Goal: Task Accomplishment & Management: Manage account settings

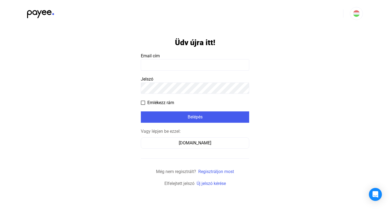
click at [161, 67] on input at bounding box center [195, 64] width 108 height 11
click at [150, 63] on input at bounding box center [195, 64] width 108 height 11
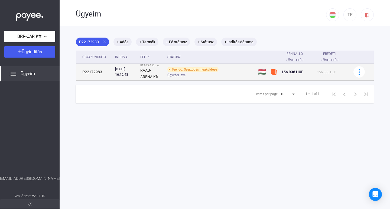
click at [199, 70] on div "Teendő: Szerződés megküldése" at bounding box center [192, 69] width 51 height 5
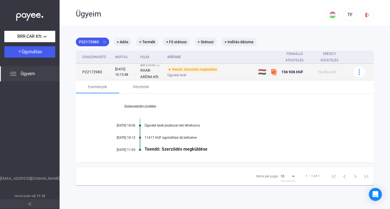
click at [349, 75] on td at bounding box center [361, 72] width 25 height 17
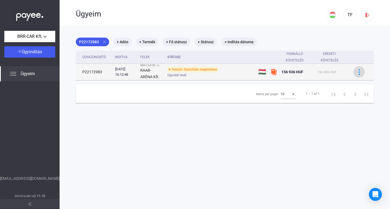
click at [356, 73] on img at bounding box center [359, 72] width 6 height 6
click at [353, 73] on div at bounding box center [195, 104] width 390 height 209
click at [189, 75] on div "Ügyvédi levél" at bounding box center [210, 75] width 86 height 4
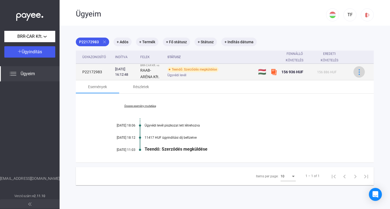
click at [356, 71] on img at bounding box center [359, 72] width 6 height 6
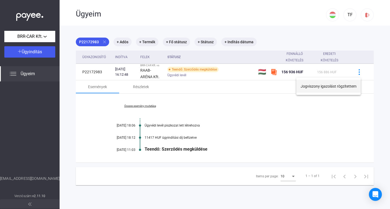
click at [336, 88] on button "Jogviszony igazolást rögzítettem" at bounding box center [328, 86] width 64 height 13
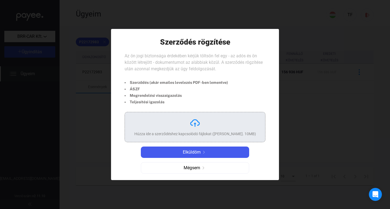
click at [183, 129] on div "Húzza ide a szerződéshez kapcsolódó fájlokat (Max. 10MB)" at bounding box center [194, 127] width 121 height 19
click at [200, 130] on div "Húzza ide a szerződéshez kapcsolódó fájlokat (Max. 10MB)" at bounding box center [194, 127] width 121 height 19
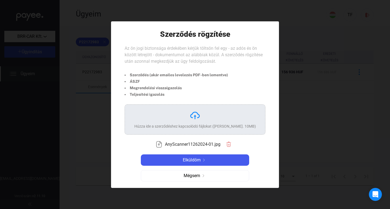
click at [197, 147] on span "AnyScanner11262024-01.jpg" at bounding box center [192, 144] width 55 height 6
click at [196, 144] on span "AnyScanner11262024-01.jpg" at bounding box center [192, 144] width 55 height 6
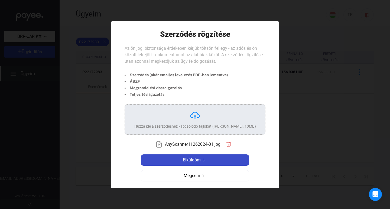
click at [196, 158] on span "Elküldöm" at bounding box center [192, 160] width 18 height 6
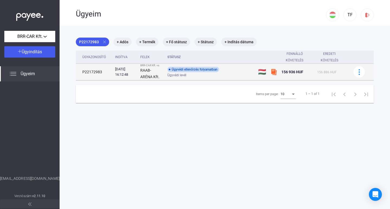
click at [193, 75] on div "Ügyvédi levél" at bounding box center [210, 75] width 86 height 4
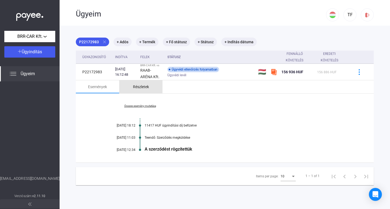
click at [141, 84] on div "Részletek" at bounding box center [141, 87] width 16 height 6
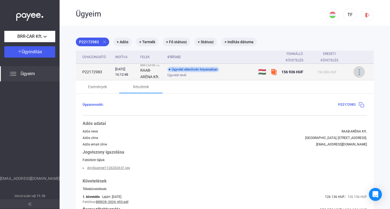
click at [354, 76] on button at bounding box center [358, 71] width 11 height 11
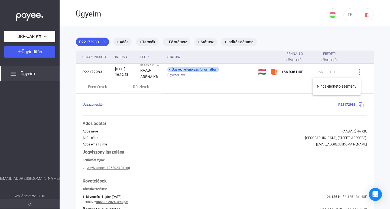
click at [253, 111] on div at bounding box center [195, 104] width 390 height 209
click at [358, 103] on img at bounding box center [361, 105] width 6 height 6
click at [216, 110] on div "Ügyazonosító: P22172983" at bounding box center [225, 104] width 284 height 11
click at [166, 105] on div "Ügyazonosító: P22172983" at bounding box center [219, 105] width 273 height 4
click at [106, 85] on div "Események" at bounding box center [97, 87] width 19 height 6
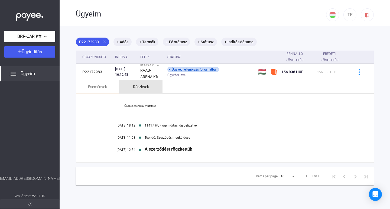
click at [132, 85] on div "Részletek" at bounding box center [140, 86] width 43 height 13
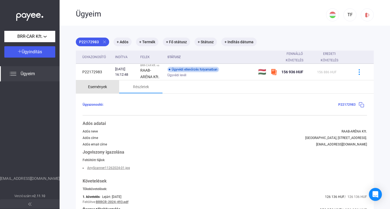
click at [100, 89] on div "Események" at bounding box center [97, 87] width 19 height 6
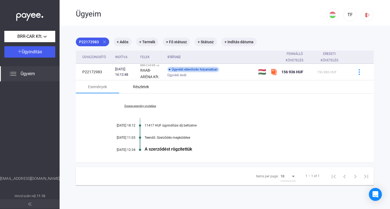
click at [137, 86] on div "Részletek" at bounding box center [141, 87] width 16 height 6
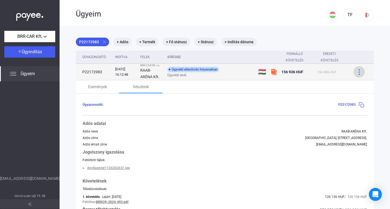
click at [356, 71] on img at bounding box center [359, 72] width 6 height 6
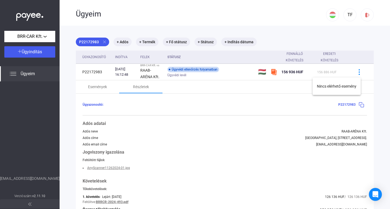
click at [246, 99] on div at bounding box center [195, 104] width 390 height 209
click at [94, 90] on div "Események" at bounding box center [97, 86] width 43 height 13
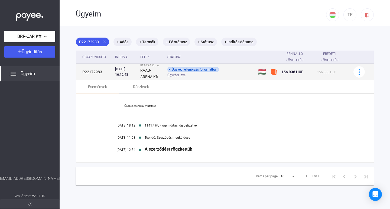
click at [284, 74] on span "156 936 HUF" at bounding box center [292, 72] width 22 height 4
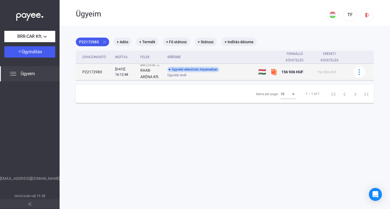
click at [274, 73] on img at bounding box center [273, 72] width 6 height 6
